Goal: Transaction & Acquisition: Purchase product/service

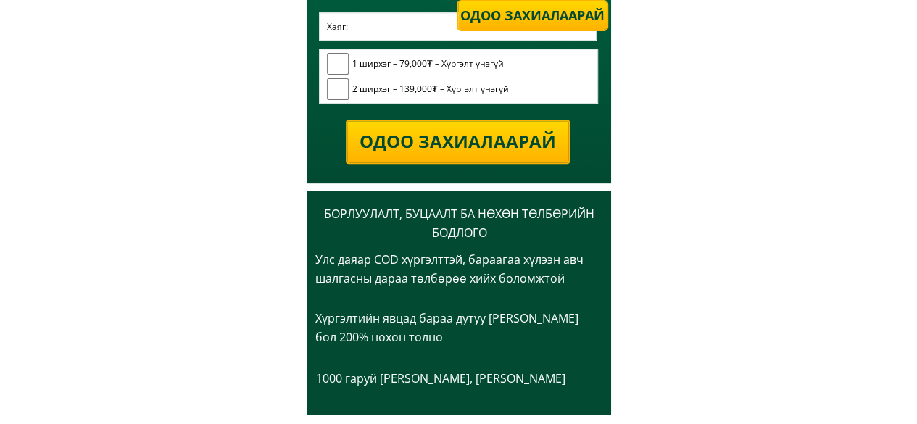
scroll to position [2987, 0]
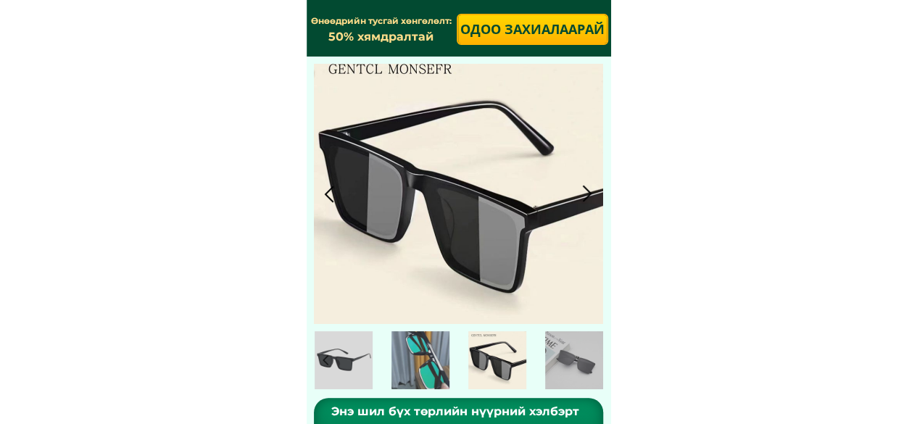
click at [490, 34] on p "Одоо захиалаарай" at bounding box center [532, 29] width 154 height 30
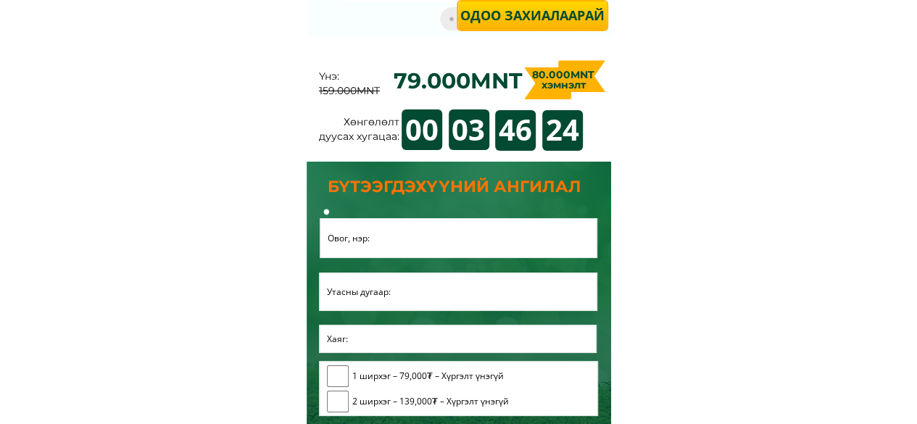
scroll to position [2701, 0]
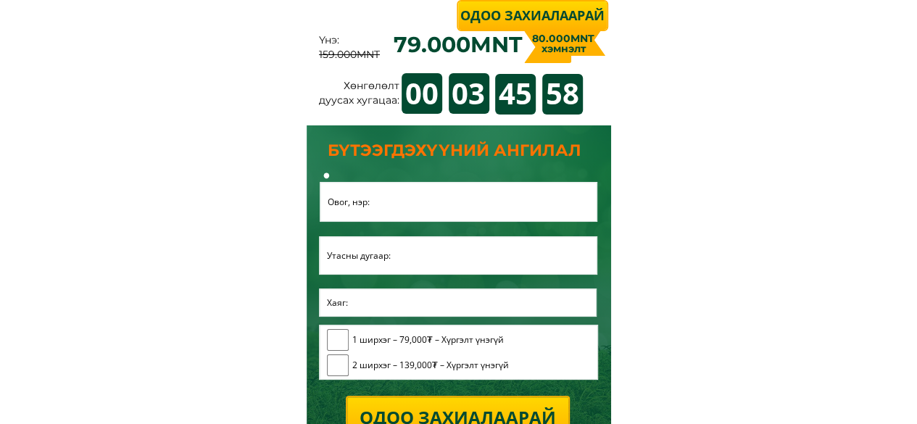
click at [364, 230] on form "Одоо захиалаарай 1 ширхэг – 79,000₮ – Хүргэлт үнэгүй 2 ширхэг – 139,000₮ – Хүрг…" at bounding box center [459, 311] width 280 height 258
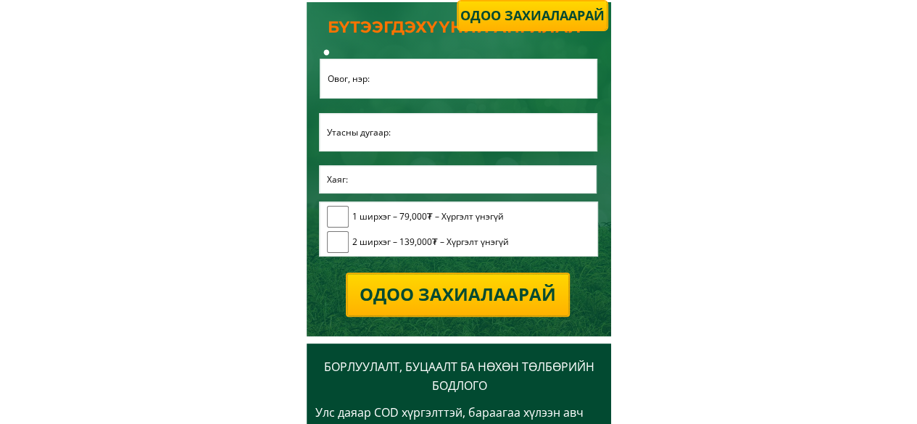
scroll to position [2987, 0]
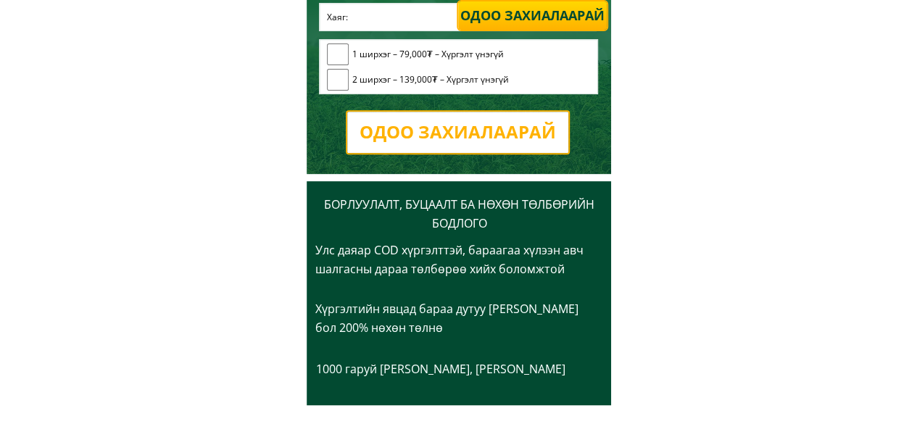
click at [406, 141] on p "Одоо захиалаарай" at bounding box center [457, 132] width 221 height 41
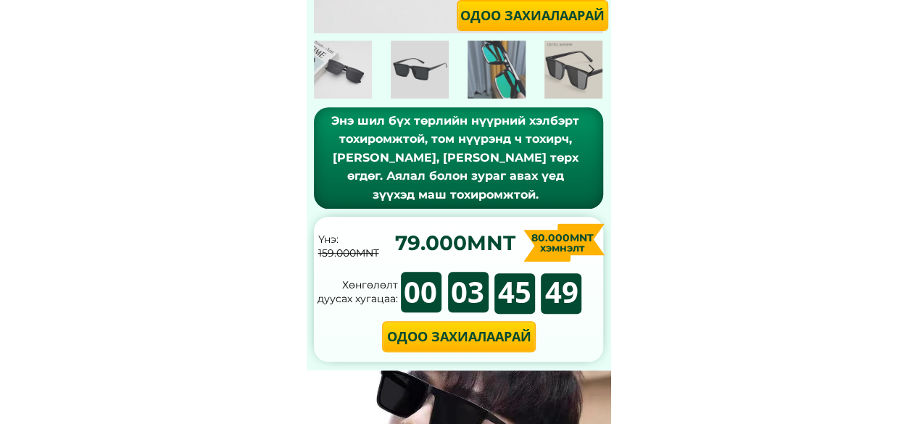
scroll to position [0, 0]
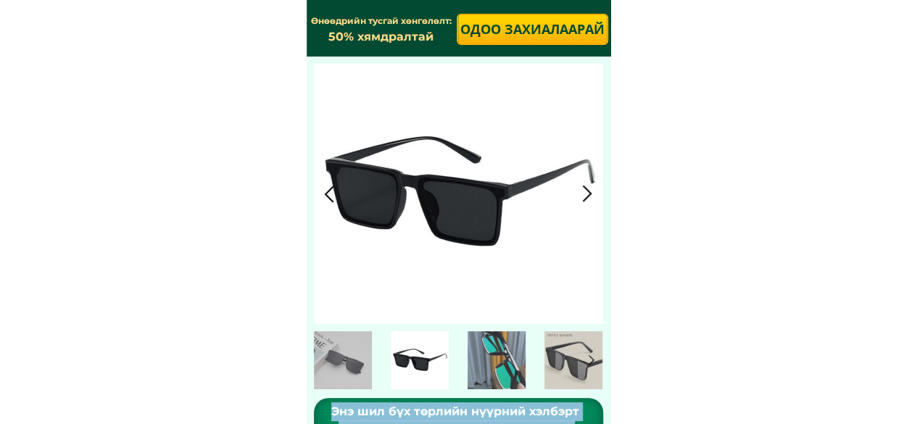
drag, startPoint x: 314, startPoint y: 54, endPoint x: 345, endPoint y: 91, distance: 47.9
click at [345, 91] on div "Энэ шил бүх төрлийн нүүрний хэлбэрт тохиромжтой, том нүүрэнд ч тохирч, маш танс…" at bounding box center [459, 249] width 304 height 499
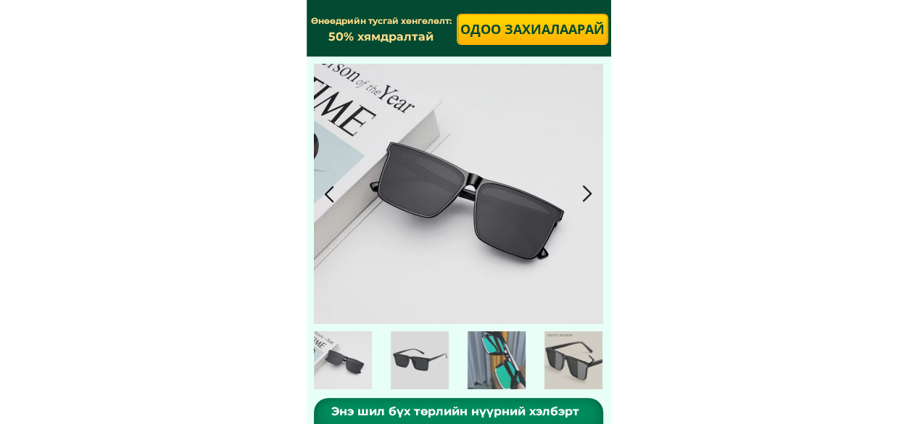
click at [357, 77] on div at bounding box center [458, 194] width 289 height 260
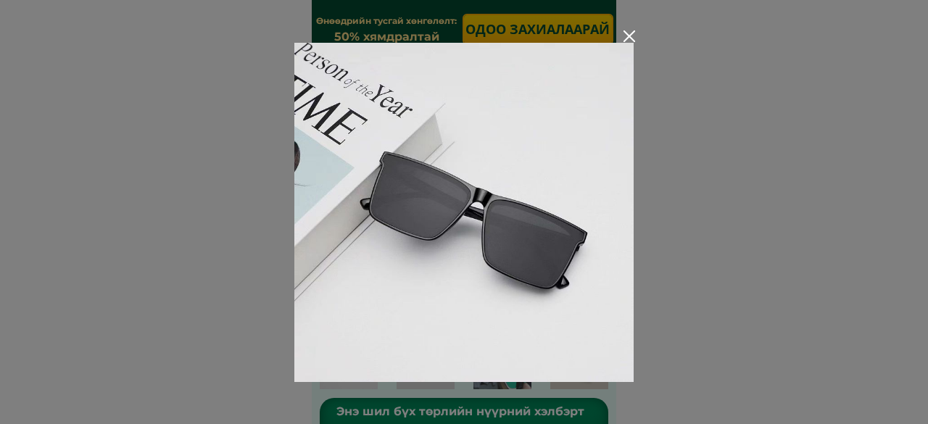
click at [357, 77] on img at bounding box center [463, 212] width 339 height 339
drag, startPoint x: 258, startPoint y: 43, endPoint x: 310, endPoint y: 82, distance: 65.2
click at [633, 37] on div at bounding box center [629, 36] width 12 height 12
